Goal: Task Accomplishment & Management: Complete application form

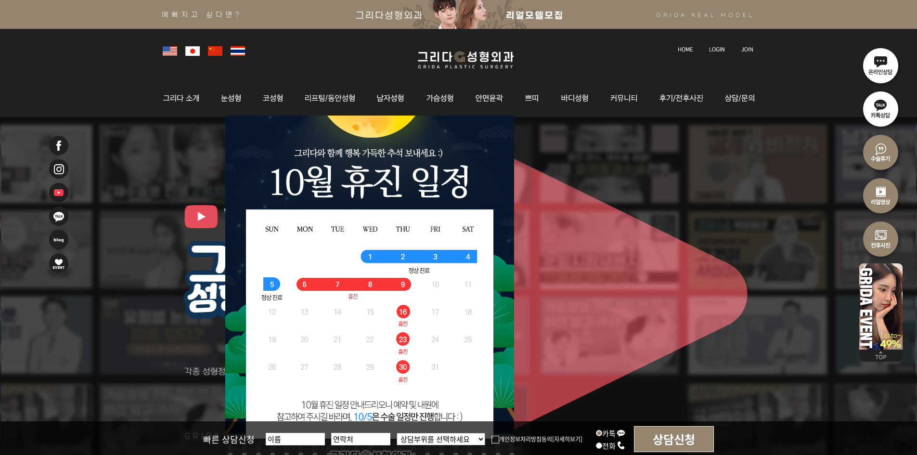
click at [714, 44] on link at bounding box center [717, 40] width 27 height 13
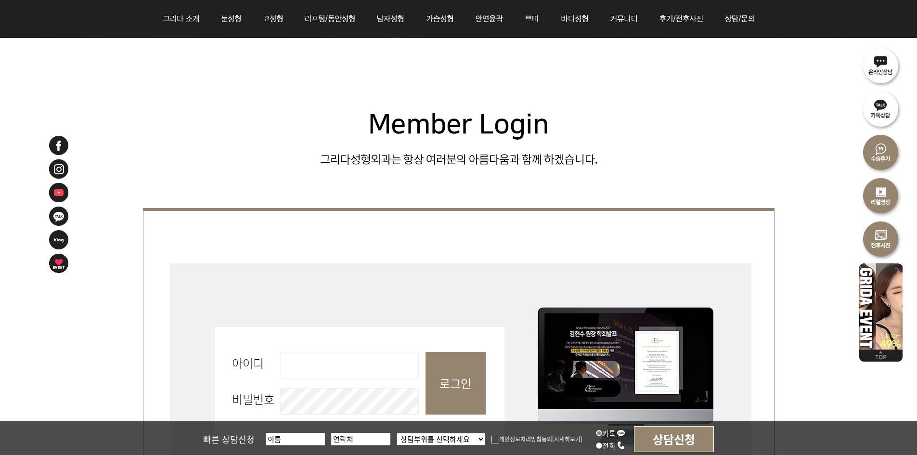
scroll to position [433, 0]
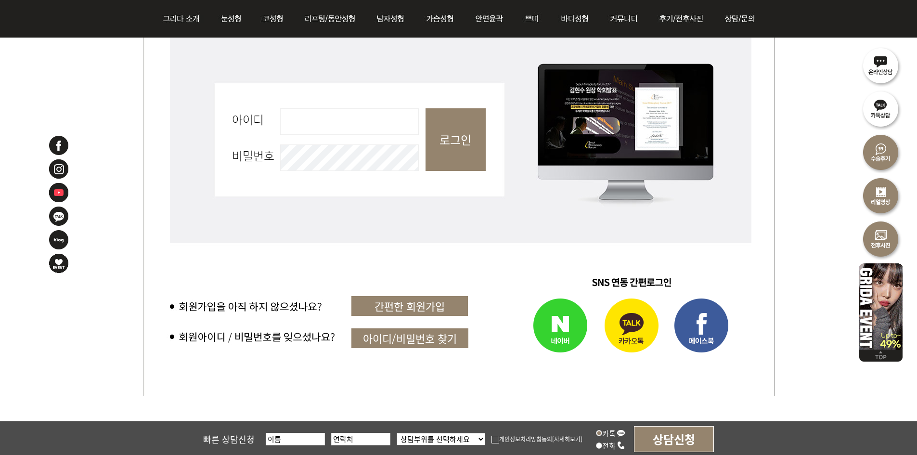
drag, startPoint x: 371, startPoint y: 108, endPoint x: 376, endPoint y: 118, distance: 10.6
click at [371, 108] on input "아이디 필수" at bounding box center [349, 121] width 139 height 26
type input "admin"
click at [452, 144] on input "로그인" at bounding box center [456, 139] width 60 height 63
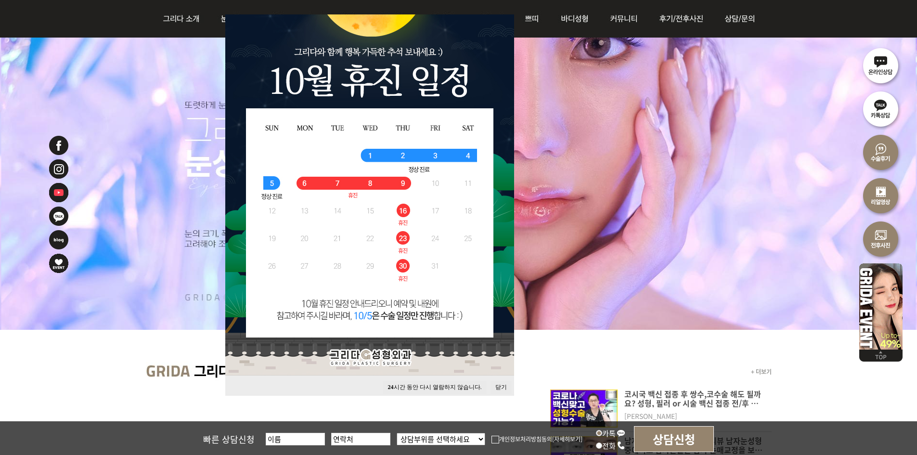
scroll to position [144, 0]
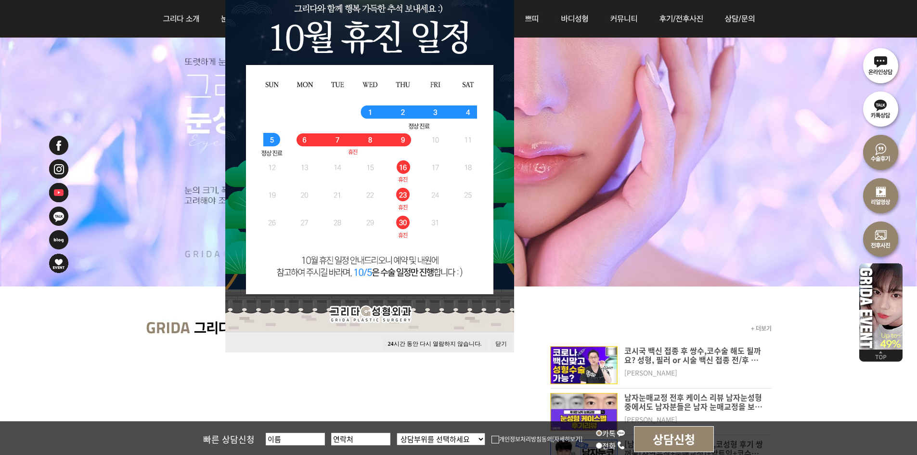
click at [503, 349] on div "24 시간 동안 다시 열람하지 않습니다. 닫기" at bounding box center [369, 342] width 289 height 20
click at [503, 343] on button "닫기" at bounding box center [501, 343] width 21 height 13
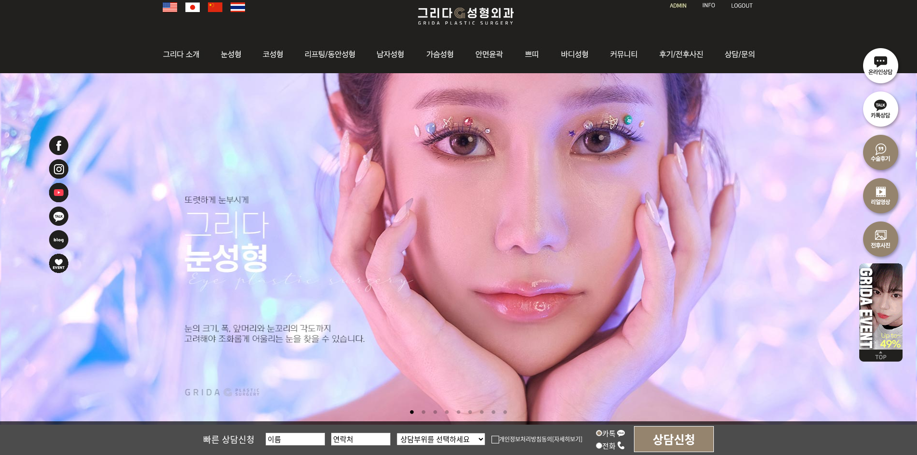
scroll to position [0, 0]
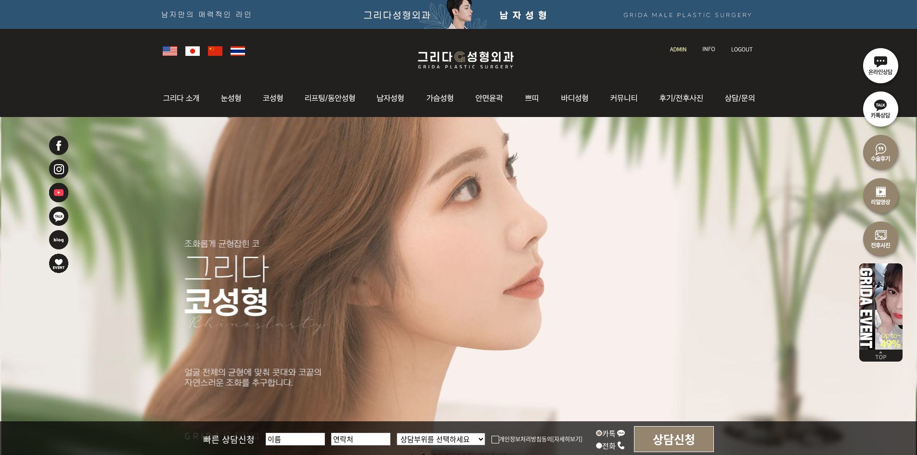
click at [712, 49] on img at bounding box center [708, 49] width 13 height 5
